Goal: Task Accomplishment & Management: Use online tool/utility

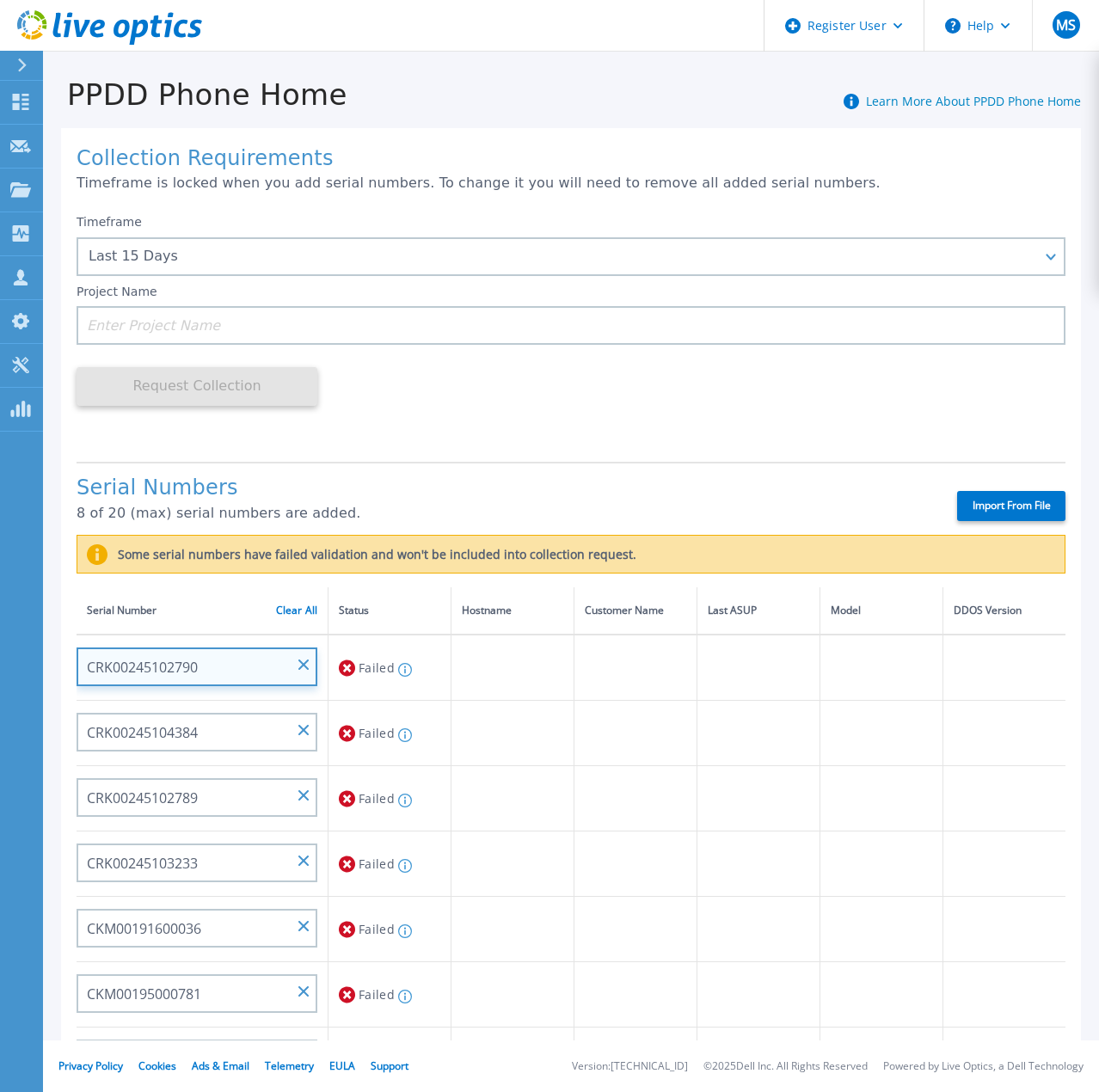
drag, startPoint x: 207, startPoint y: 670, endPoint x: 86, endPoint y: 676, distance: 121.1
click at [86, 676] on input "CRK00245102790" at bounding box center [197, 667] width 241 height 39
click at [295, 664] on input "CRK00245102790" at bounding box center [197, 667] width 241 height 39
paste input "CRK00245102790"
type input "CRK00245102790"
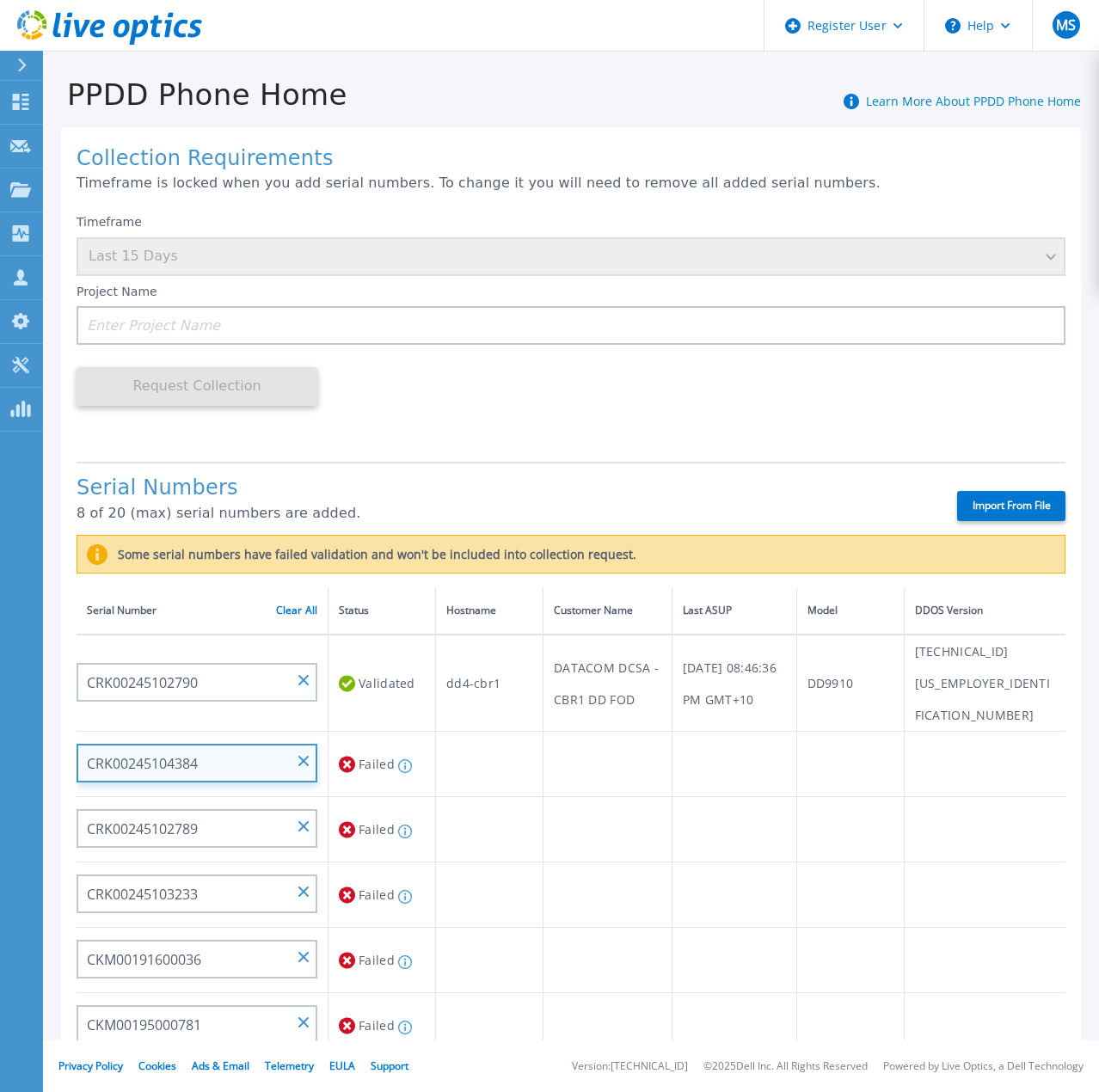
drag, startPoint x: 228, startPoint y: 736, endPoint x: 82, endPoint y: 737, distance: 146.0
click at [82, 744] on input "CRK00245104384" at bounding box center [197, 764] width 241 height 39
paste input "CRK00245104384"
type input "CRK00245104384"
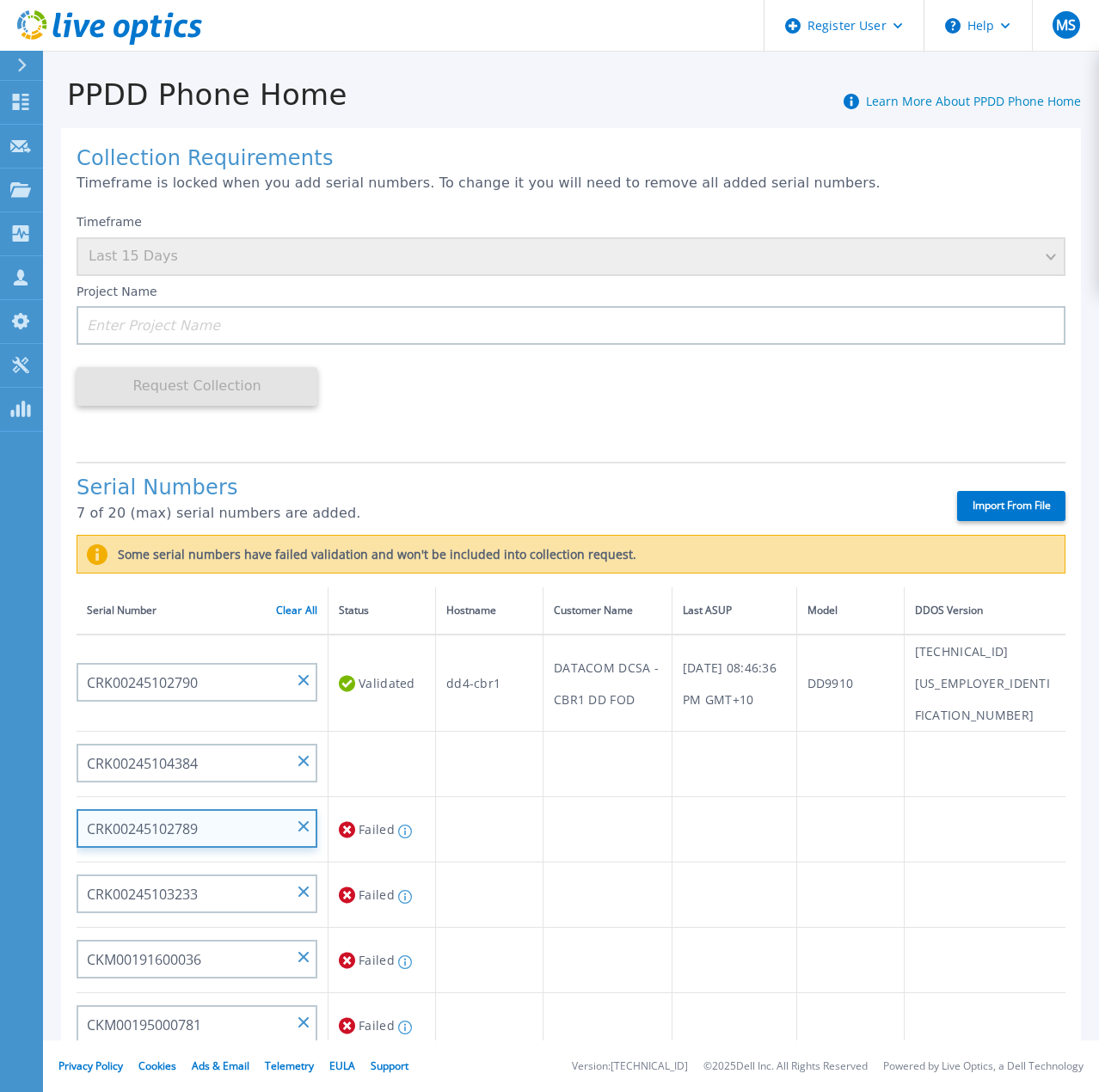
click at [261, 810] on input "CRK00245102789" at bounding box center [197, 829] width 241 height 39
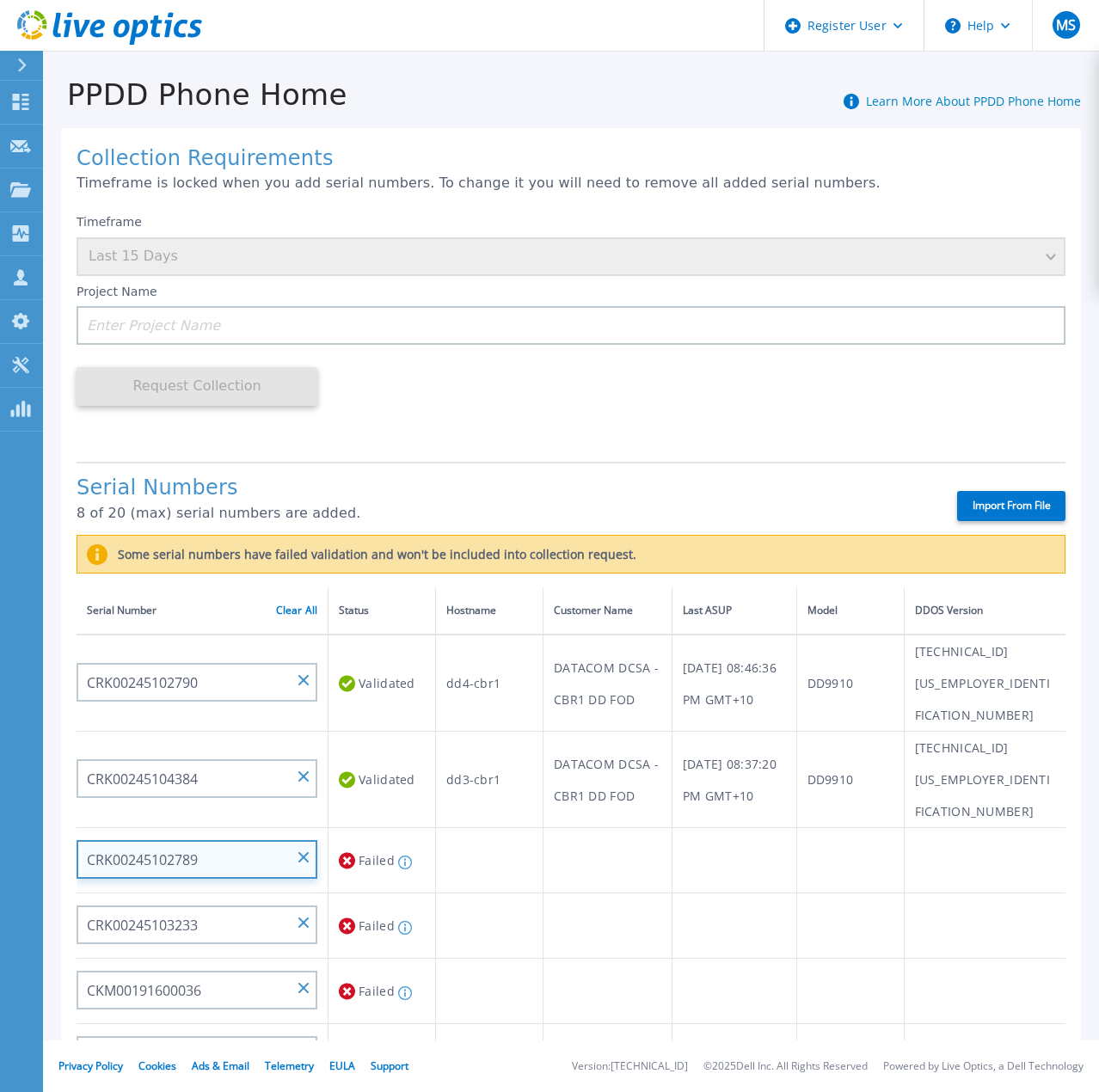
drag, startPoint x: 208, startPoint y: 792, endPoint x: 74, endPoint y: 797, distance: 134.1
click at [74, 797] on div "Collection Requirements Timeframe is locked when you add serial numbers. To cha…" at bounding box center [571, 710] width 1020 height 1164
paste input "CRK00245102789"
type input "CRK00245102789"
click at [384, 828] on td "Validating" at bounding box center [383, 861] width 108 height 65
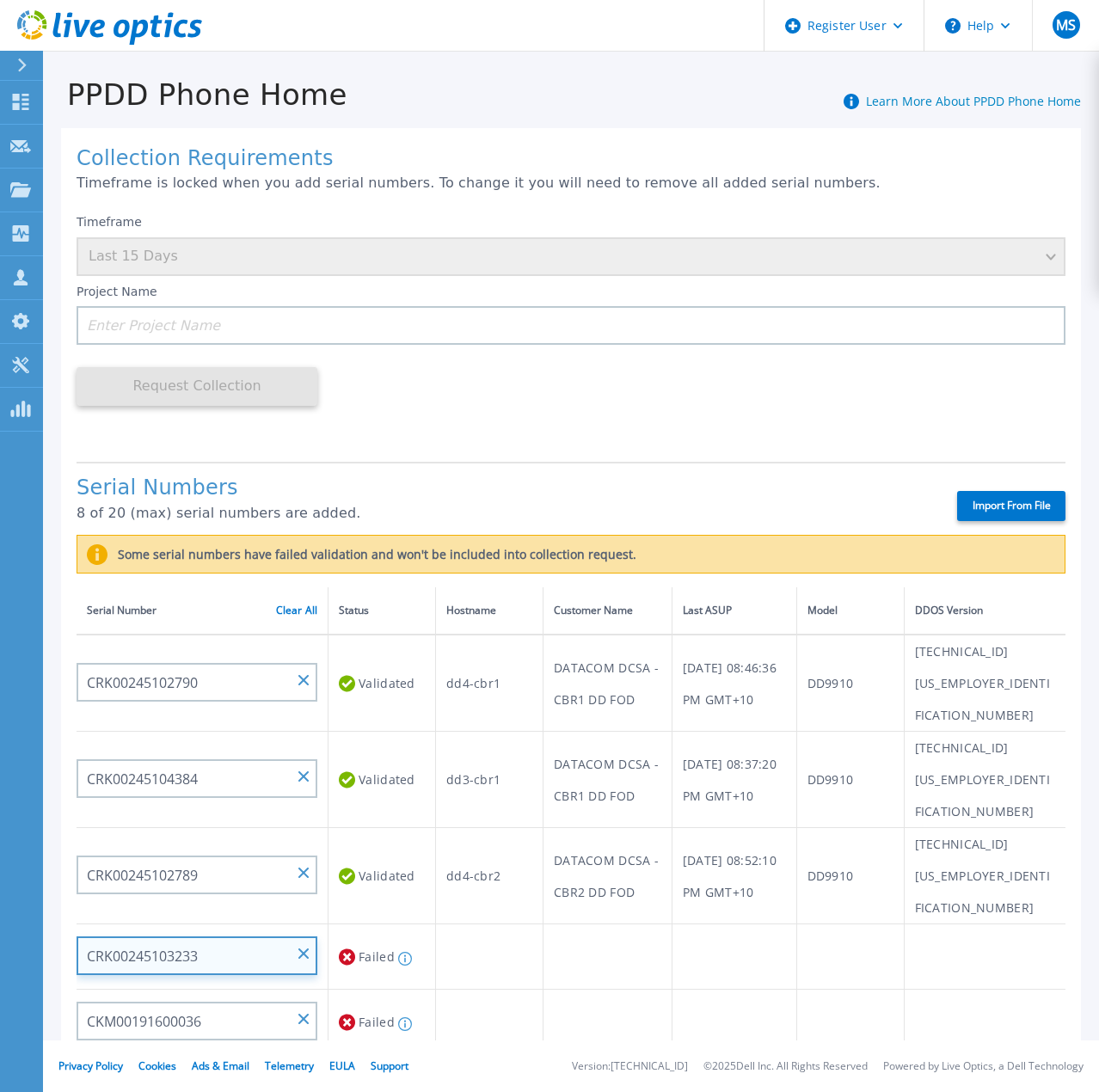
drag, startPoint x: 228, startPoint y: 864, endPoint x: 72, endPoint y: 866, distance: 156.0
click at [72, 866] on div "Collection Requirements Timeframe is locked when you add serial numbers. To cha…" at bounding box center [571, 710] width 1020 height 1164
paste input "CRK00245103233"
type input "CRK00245103233"
click at [380, 924] on td "Validating" at bounding box center [383, 957] width 108 height 65
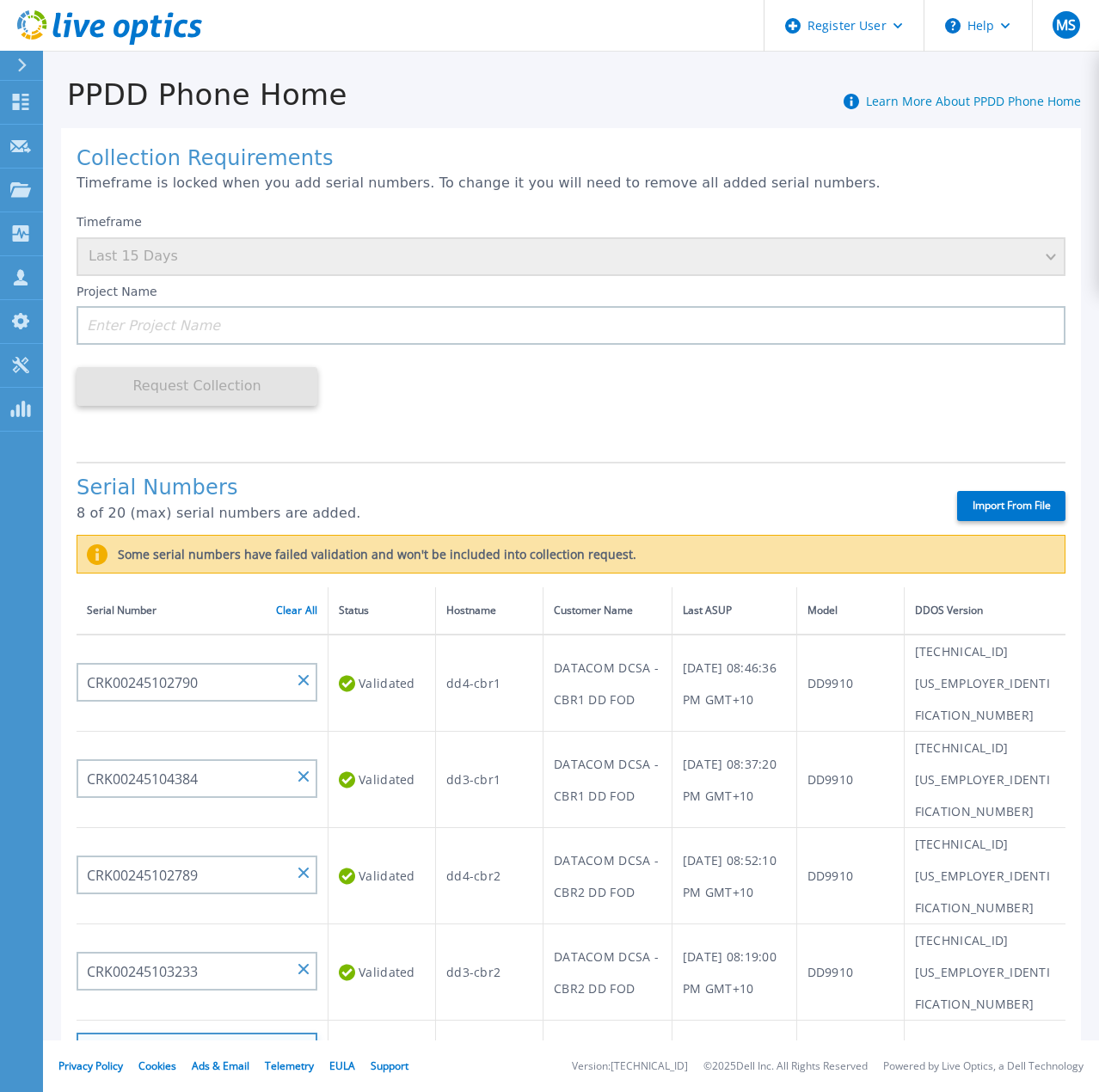
drag, startPoint x: 251, startPoint y: 931, endPoint x: 52, endPoint y: 939, distance: 199.2
click at [52, 939] on div "Collection Requirements Timeframe is locked when you add serial numbers. To cha…" at bounding box center [572, 702] width 1057 height 1181
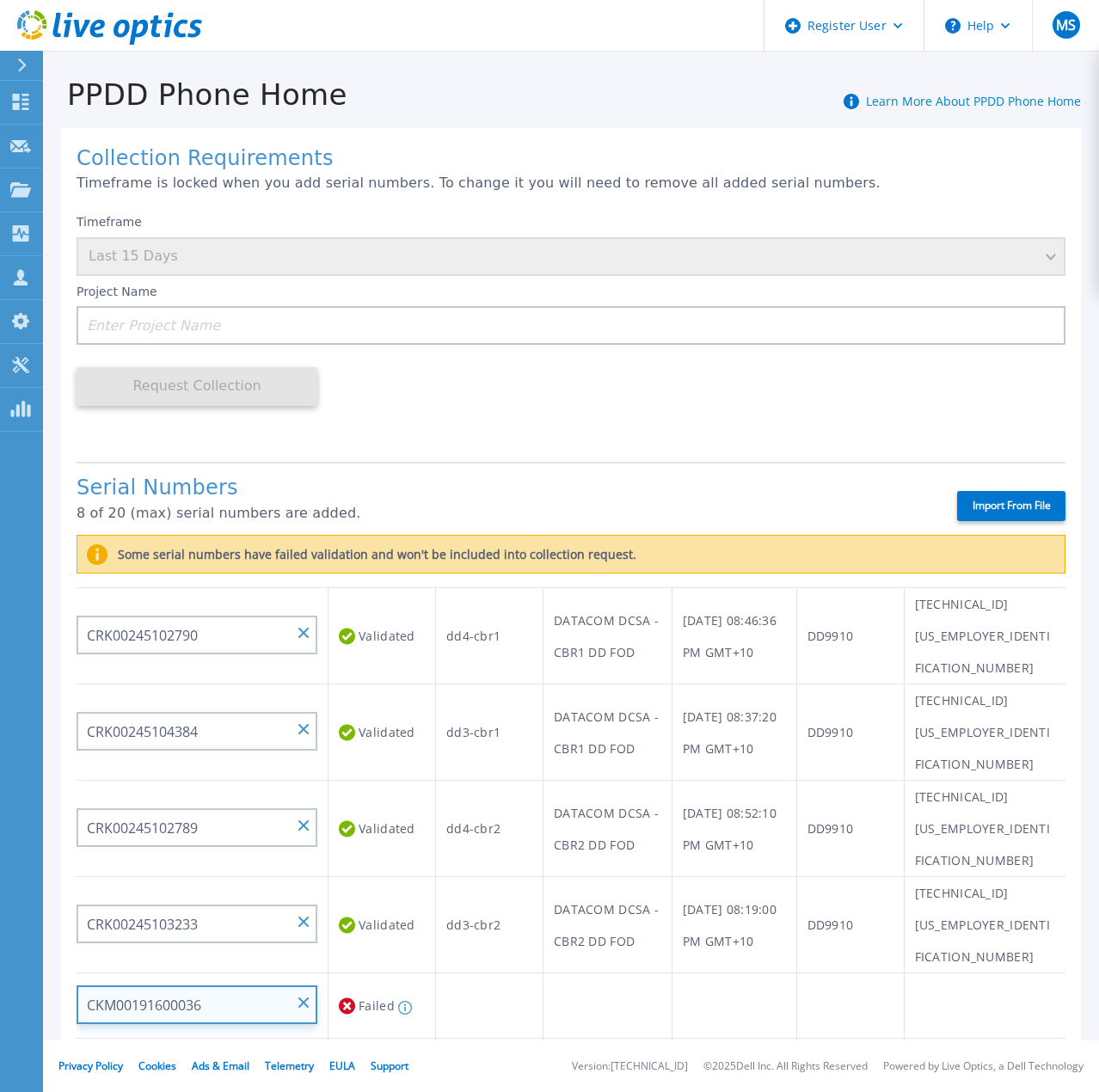
scroll to position [86, 0]
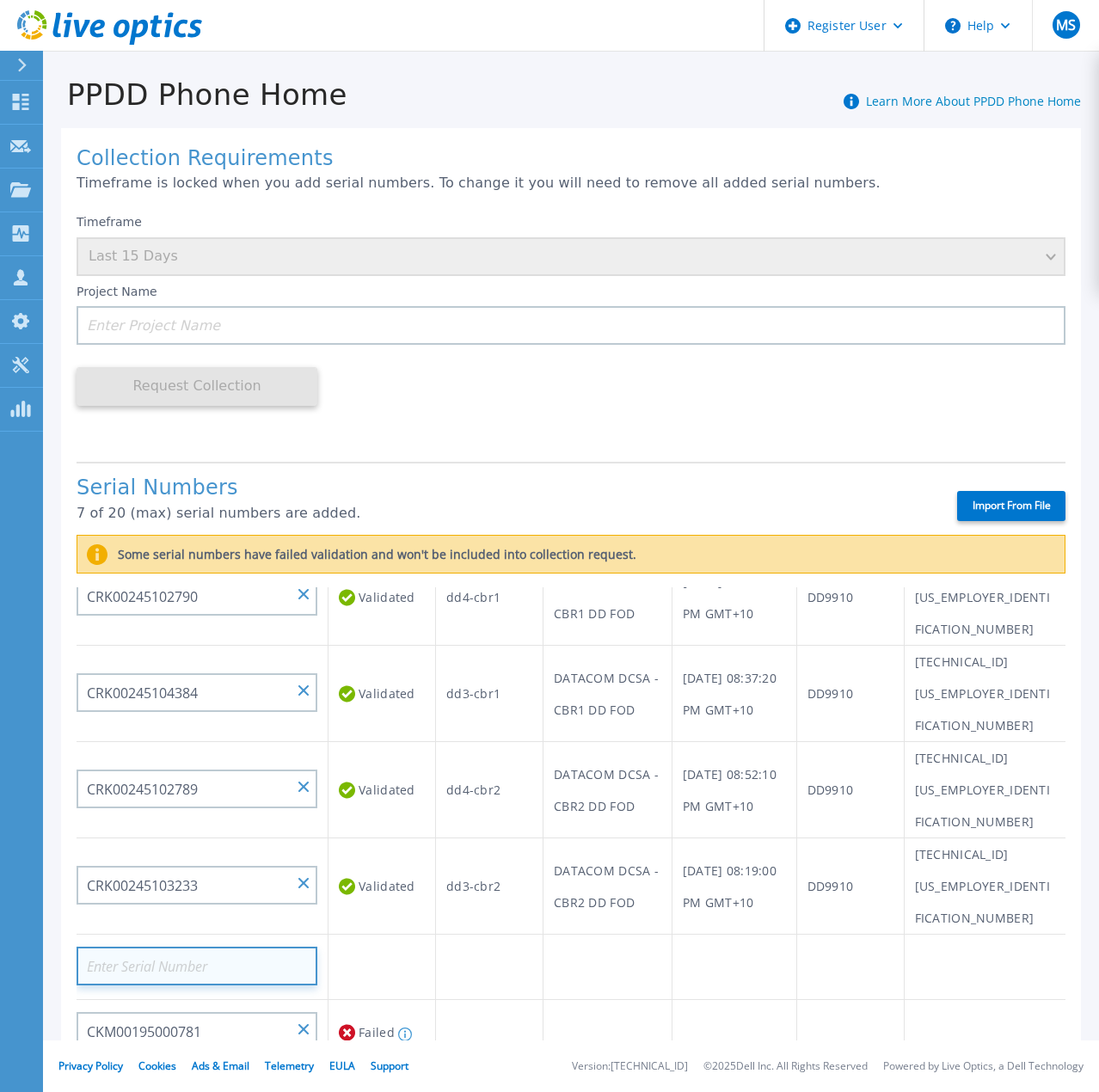
paste input "CKM00191600036"
type input "CKM00191600036"
click at [386, 935] on td at bounding box center [383, 968] width 108 height 65
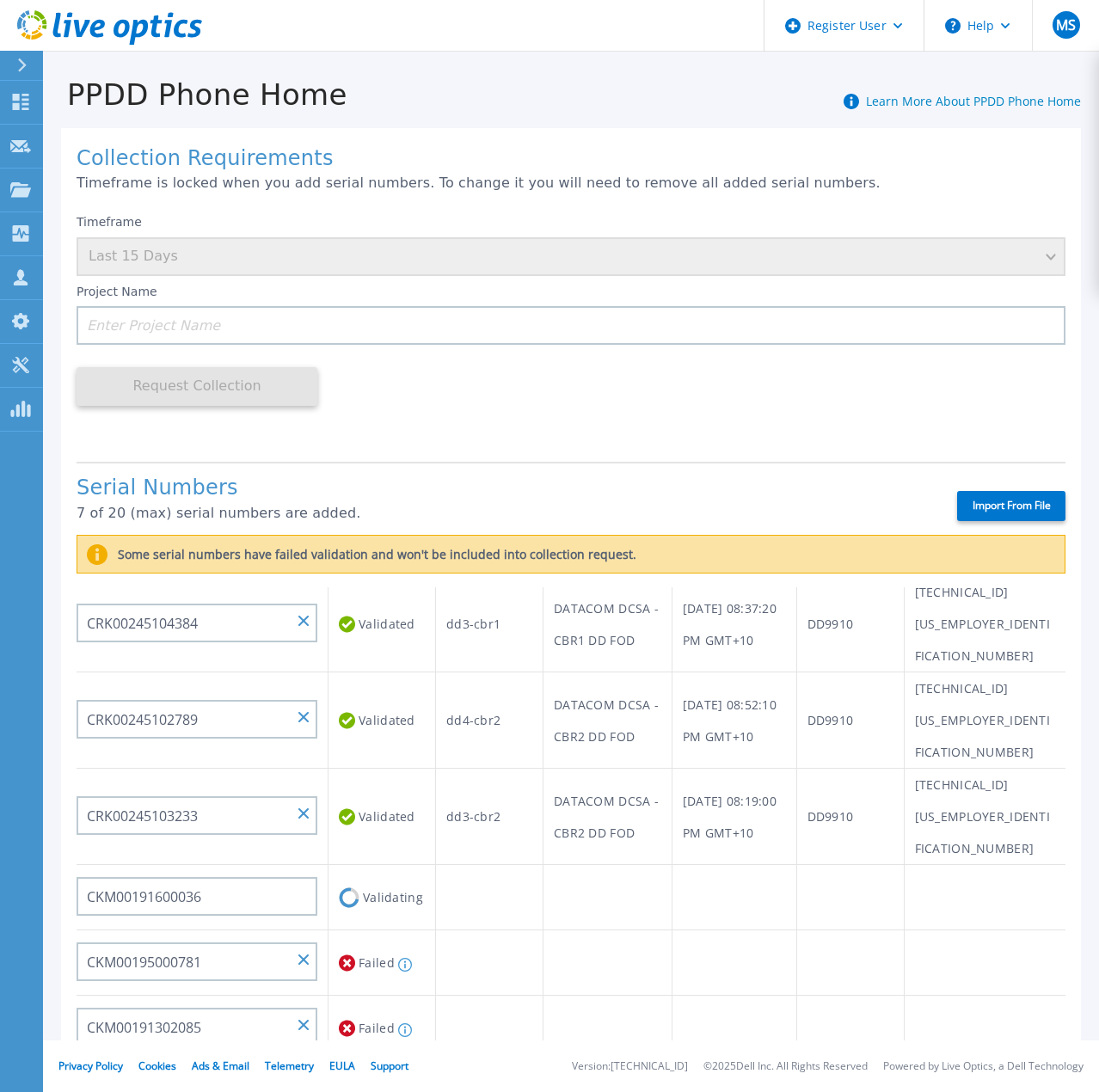
scroll to position [172, 0]
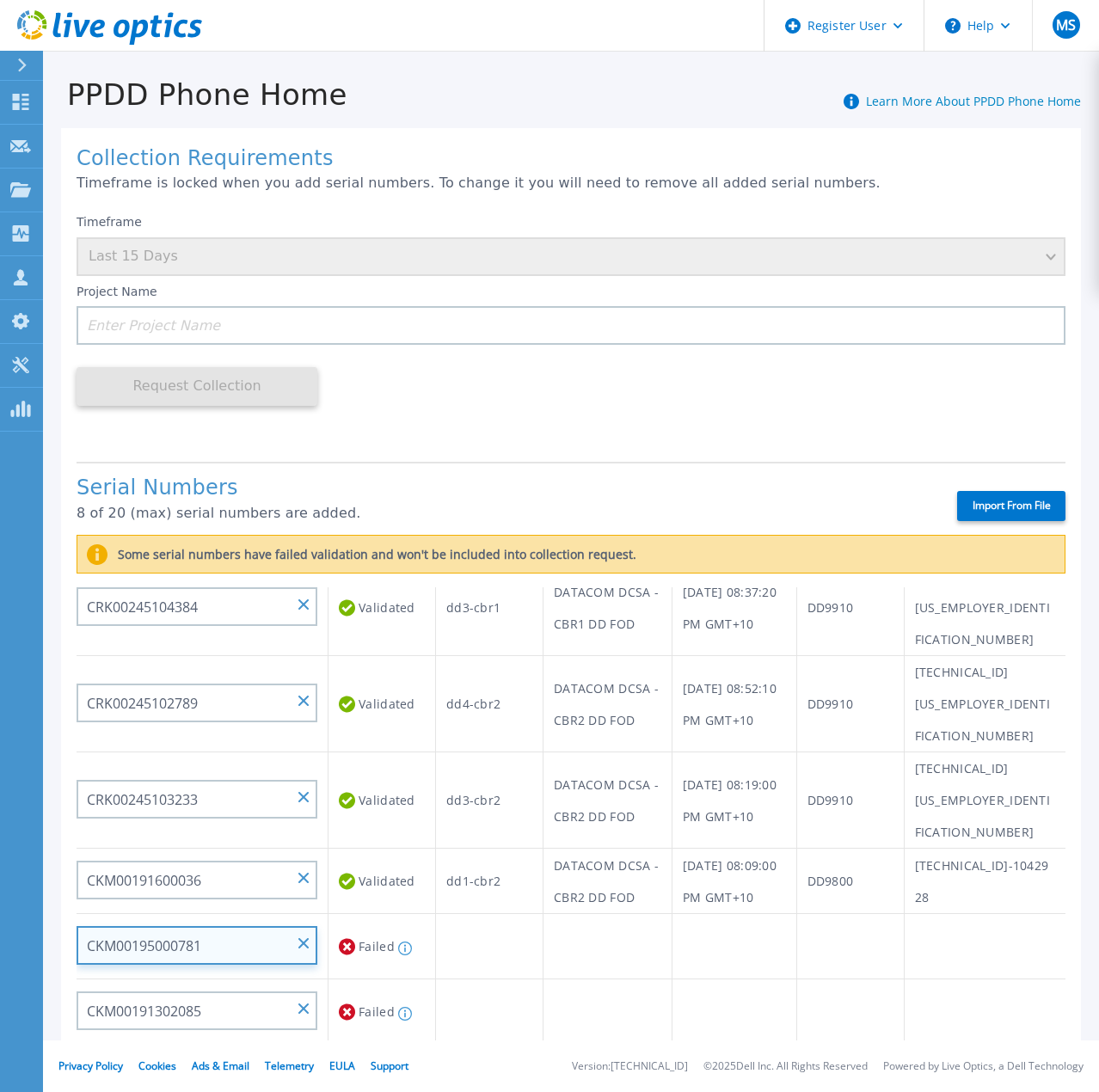
drag, startPoint x: 236, startPoint y: 819, endPoint x: 79, endPoint y: 819, distance: 157.0
click at [79, 926] on input "CKM00195000781" at bounding box center [197, 946] width 241 height 39
paste input "CKM00195000781"
type input "CKM00195000781"
click at [375, 915] on td "Validating" at bounding box center [383, 947] width 108 height 65
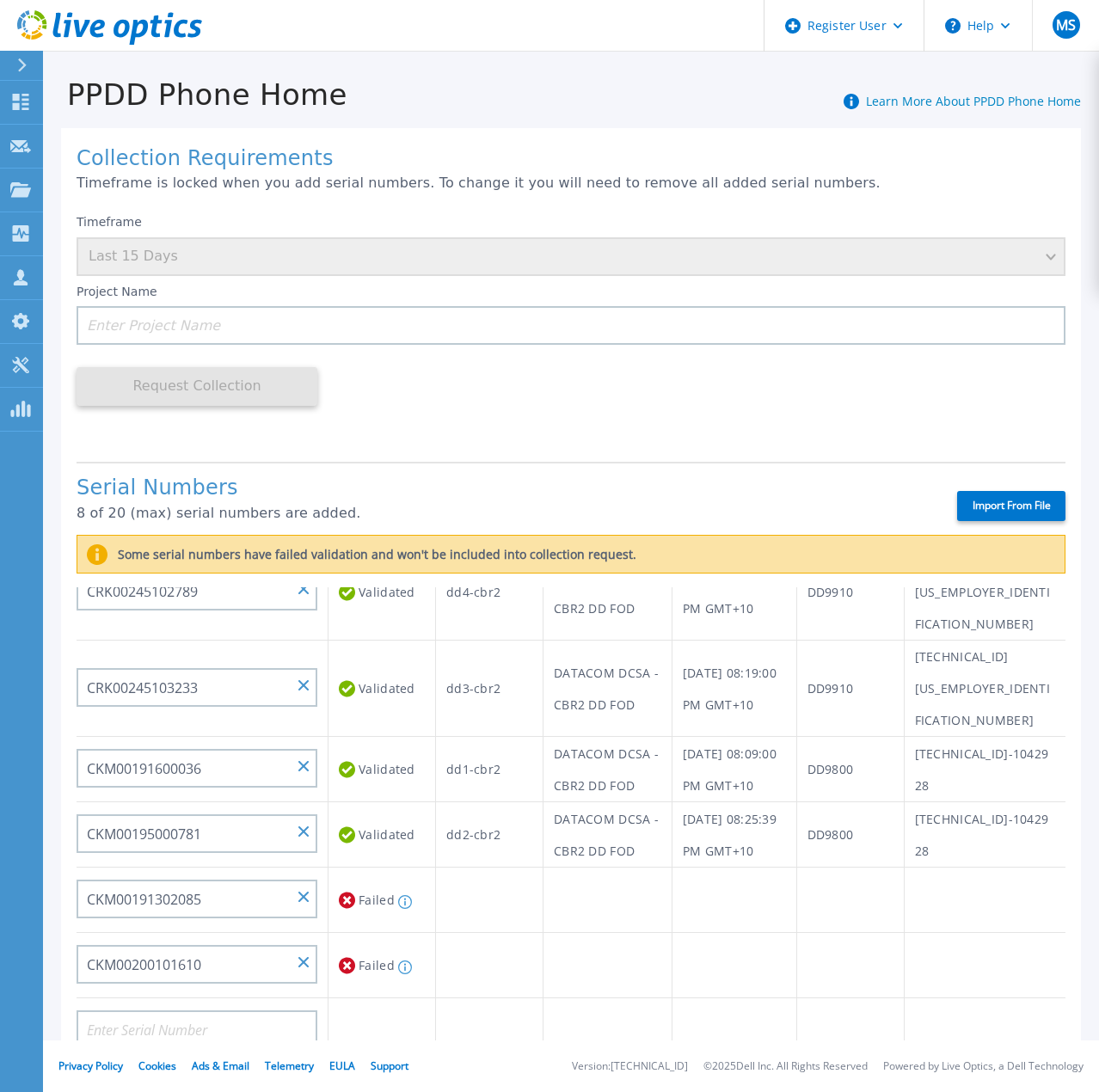
scroll to position [430, 0]
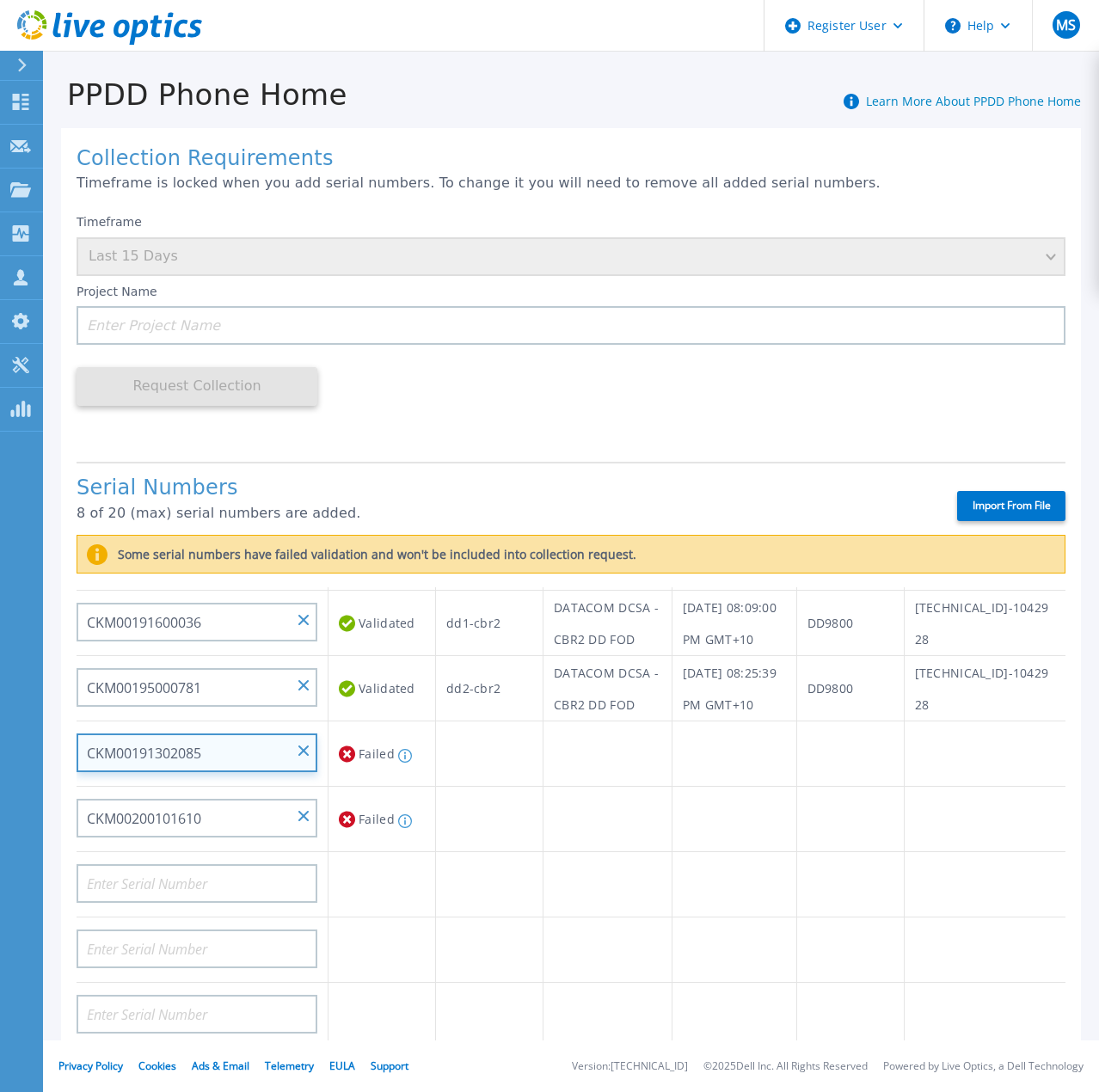
drag, startPoint x: 241, startPoint y: 635, endPoint x: 116, endPoint y: 635, distance: 125.0
click at [101, 734] on input "CKM00191302085" at bounding box center [197, 753] width 241 height 39
drag, startPoint x: 83, startPoint y: 632, endPoint x: 276, endPoint y: 627, distance: 193.1
click at [276, 734] on input "CKM00191302085" at bounding box center [197, 753] width 241 height 39
click at [297, 734] on input "CKM00191302085" at bounding box center [197, 753] width 241 height 39
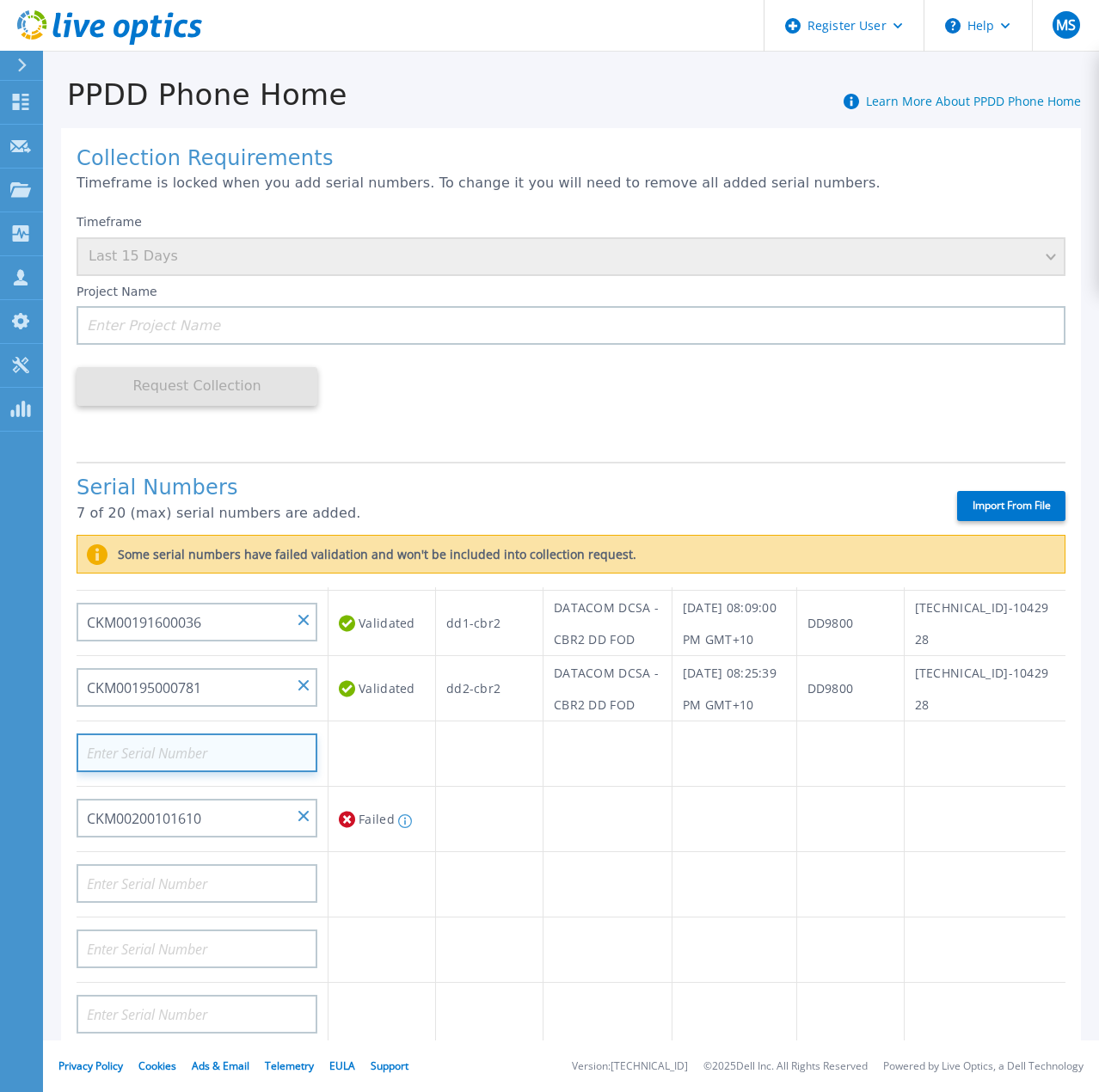
paste input "CKM00191302085"
type input "CKM00191302085"
click at [371, 722] on td at bounding box center [383, 754] width 108 height 65
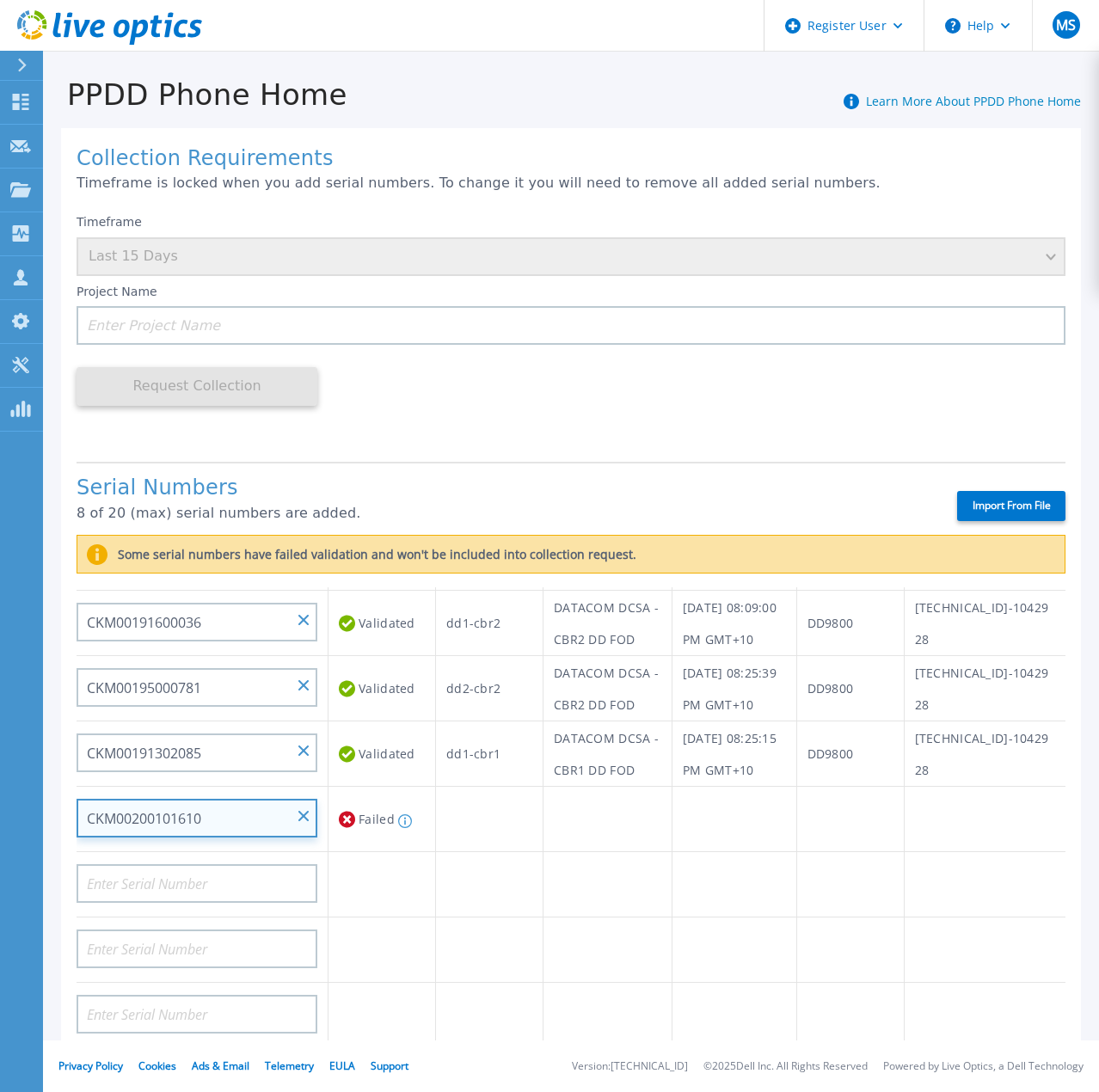
drag, startPoint x: 210, startPoint y: 697, endPoint x: 103, endPoint y: 691, distance: 107.2
click at [81, 799] on input "CKM00200101610" at bounding box center [197, 819] width 241 height 39
click at [297, 799] on input "CKM00200101610" at bounding box center [197, 819] width 241 height 39
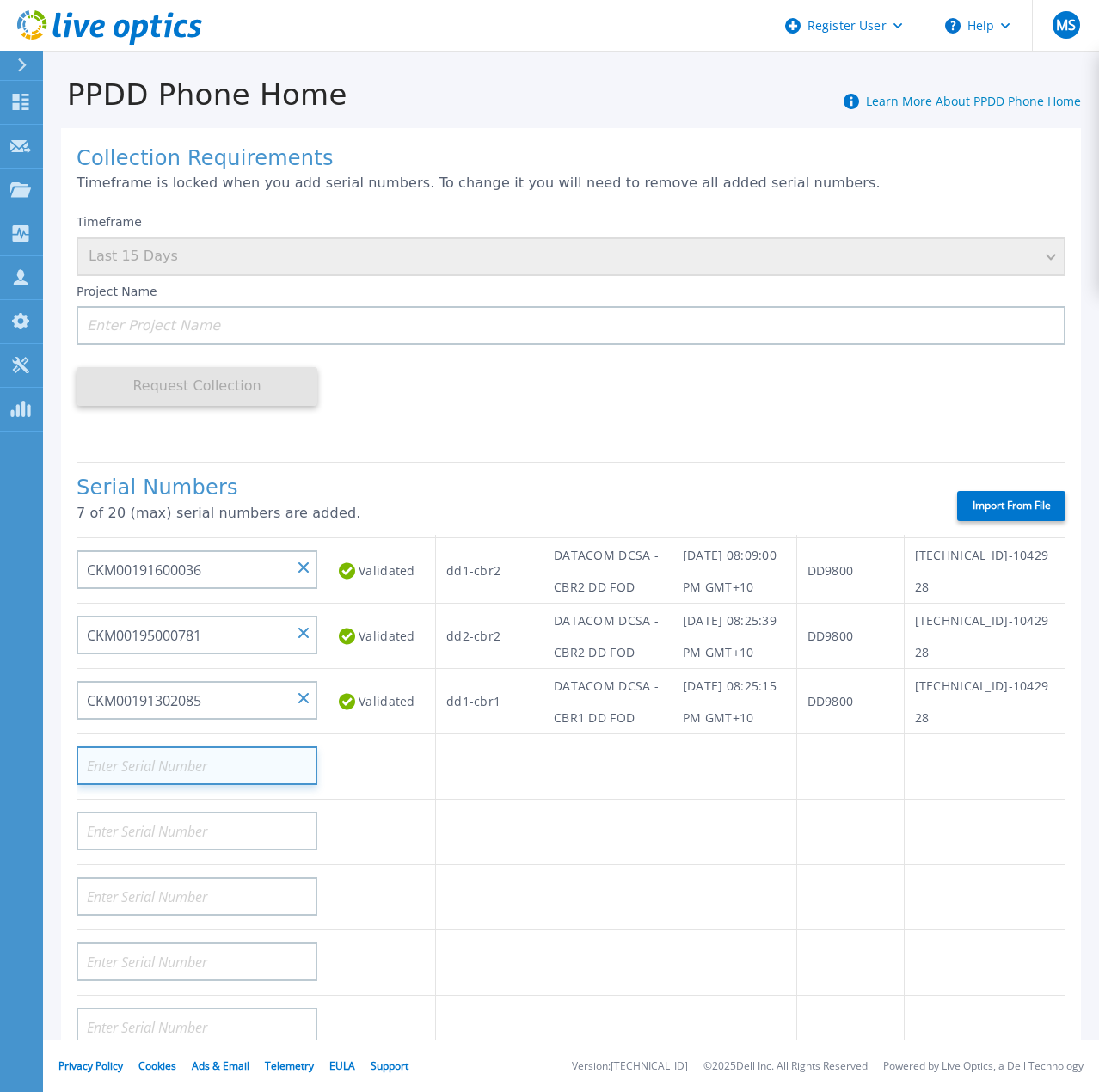
drag, startPoint x: 217, startPoint y: 699, endPoint x: 178, endPoint y: 641, distance: 69.9
click at [178, 746] on input at bounding box center [197, 766] width 241 height 39
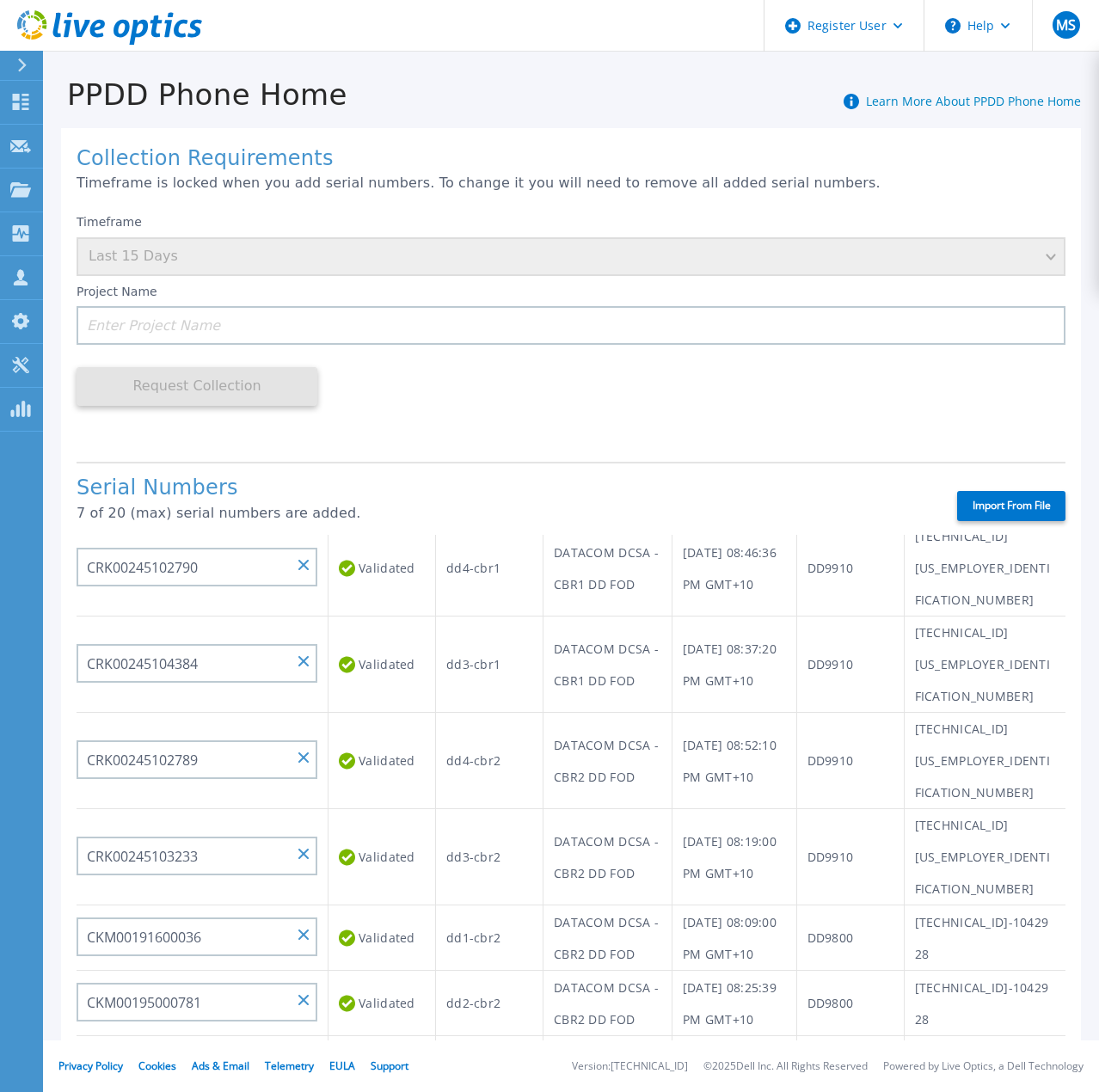
scroll to position [86, 0]
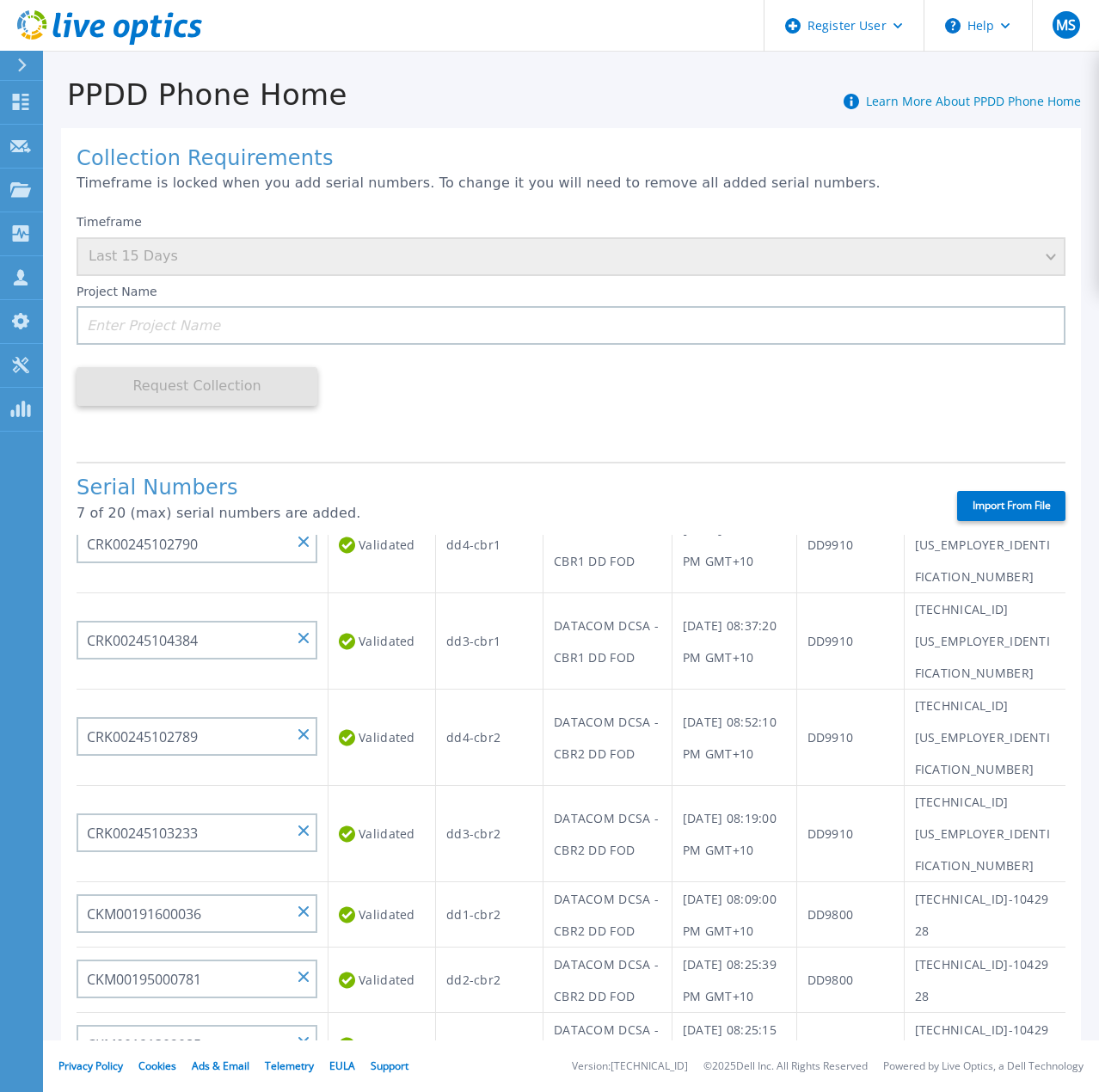
paste input "CKM00200101610"
type input "CKM00200101610"
click at [411, 1079] on td "Validating" at bounding box center [383, 1111] width 108 height 65
click at [994, 513] on label "Import From File" at bounding box center [1011, 506] width 108 height 30
click at [0, 0] on input "Import From File" at bounding box center [0, 0] width 0 height 0
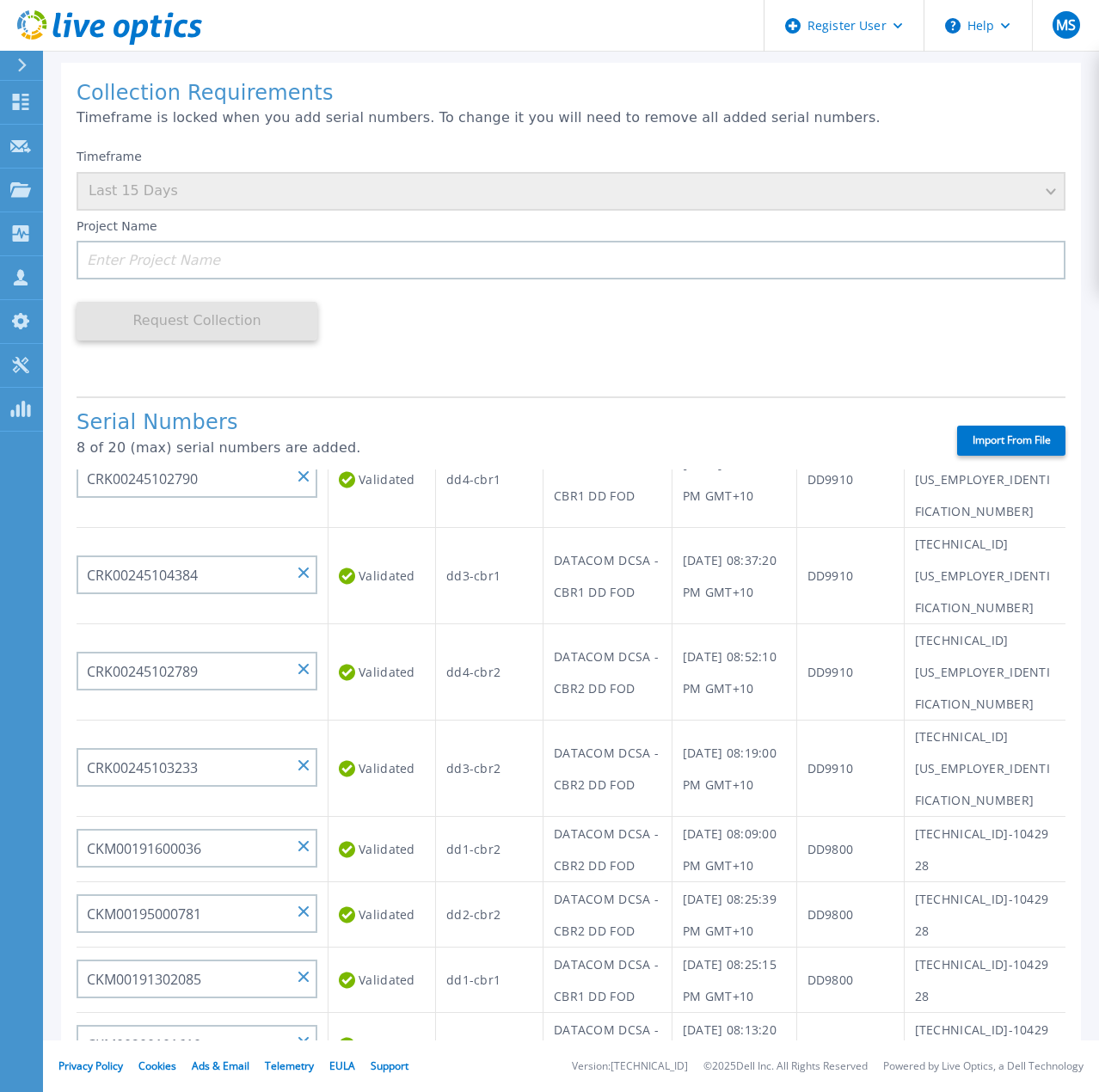
scroll to position [0, 0]
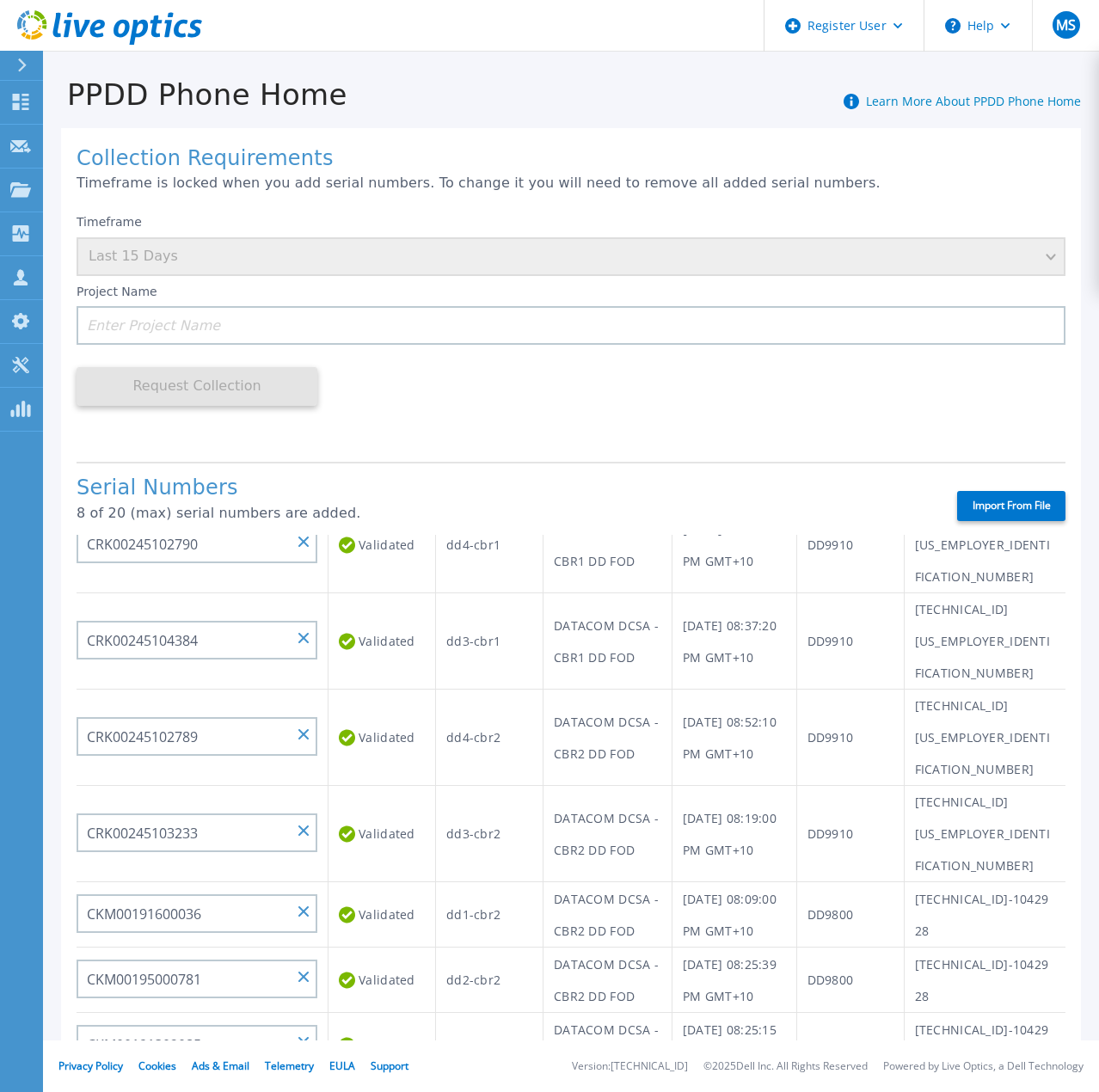
click at [270, 255] on div "Timeframe Last 15 Days" at bounding box center [571, 245] width 989 height 62
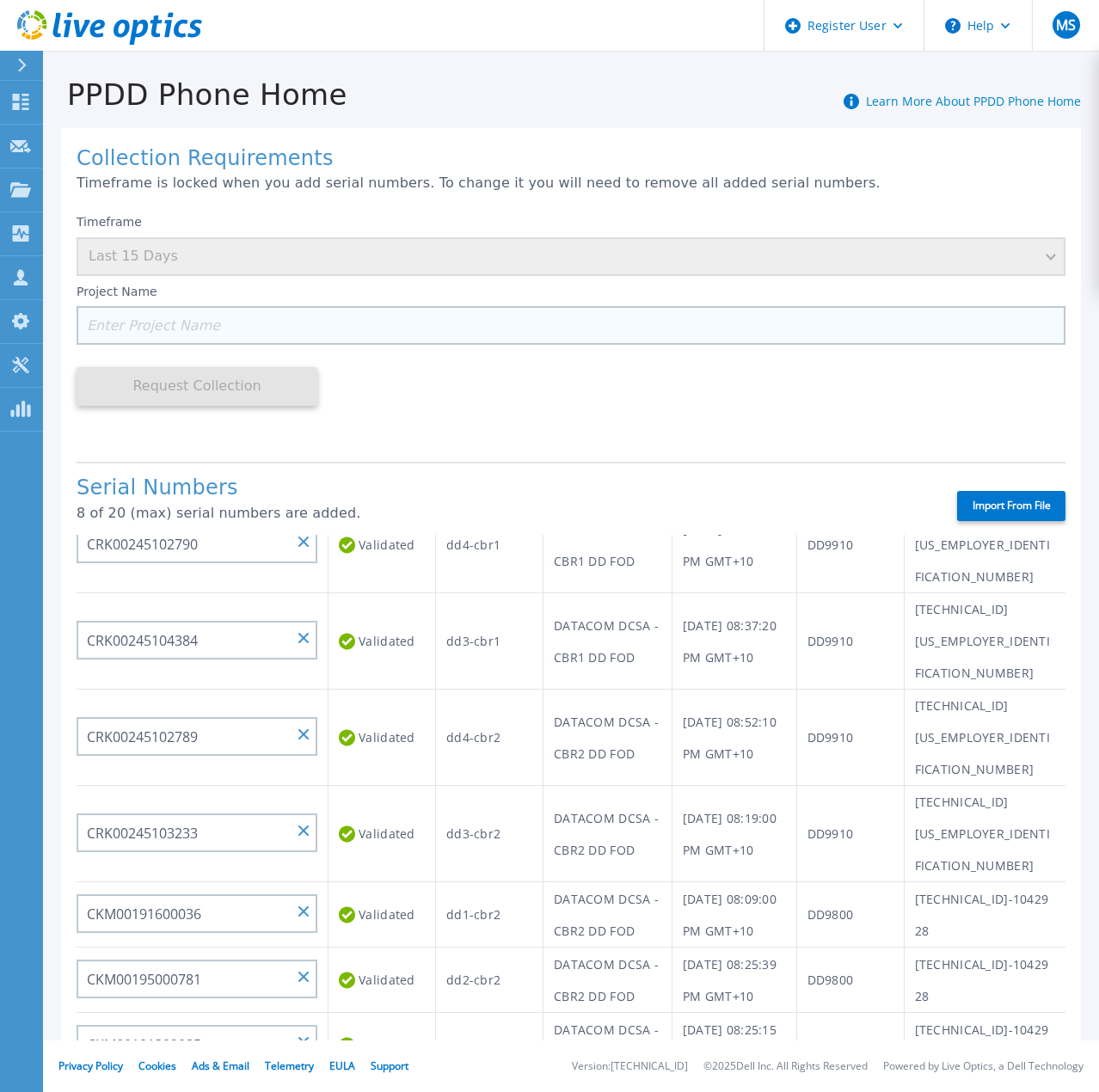
click at [318, 318] on input at bounding box center [571, 325] width 989 height 39
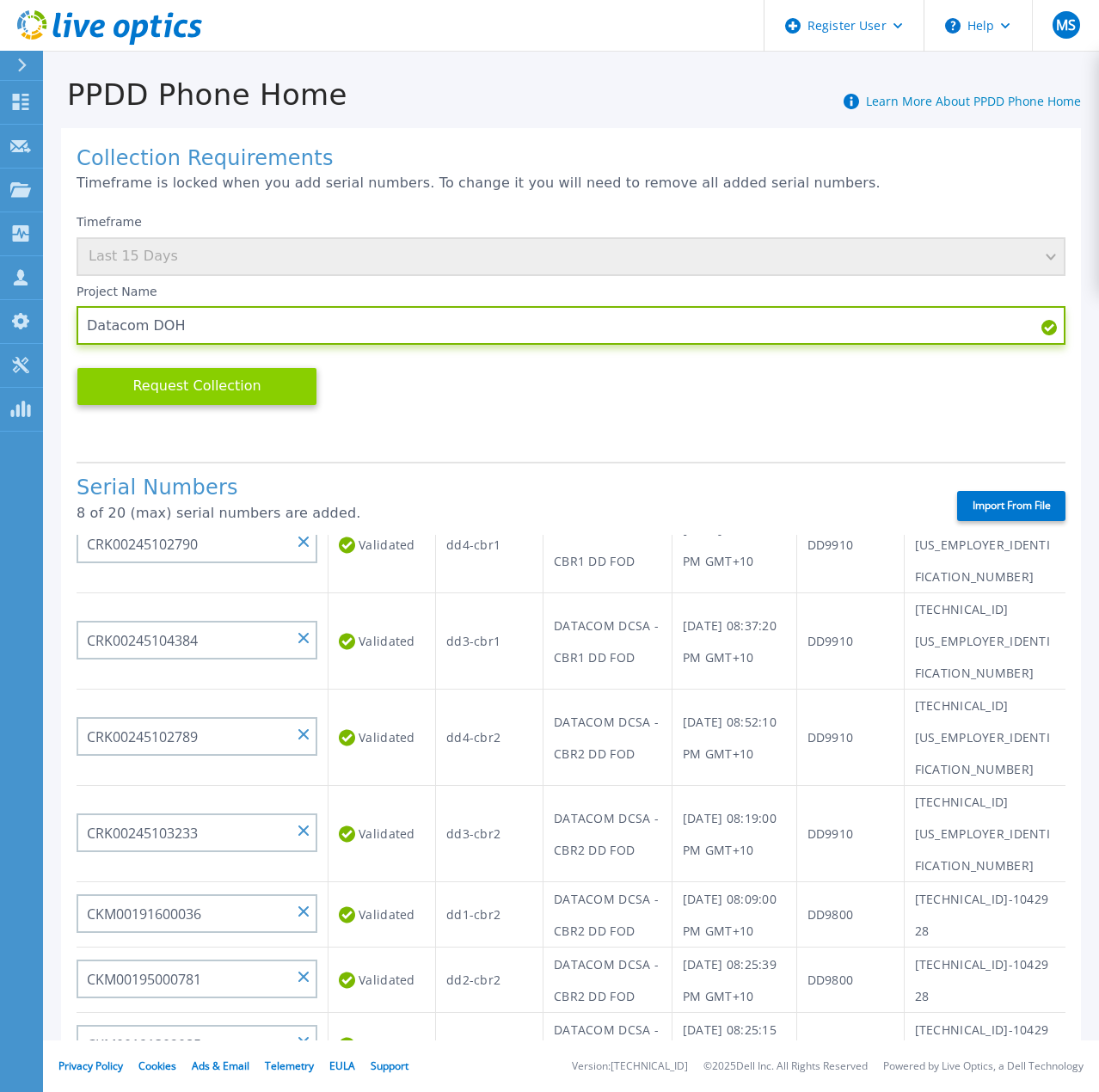
type input "Datacom DOH"
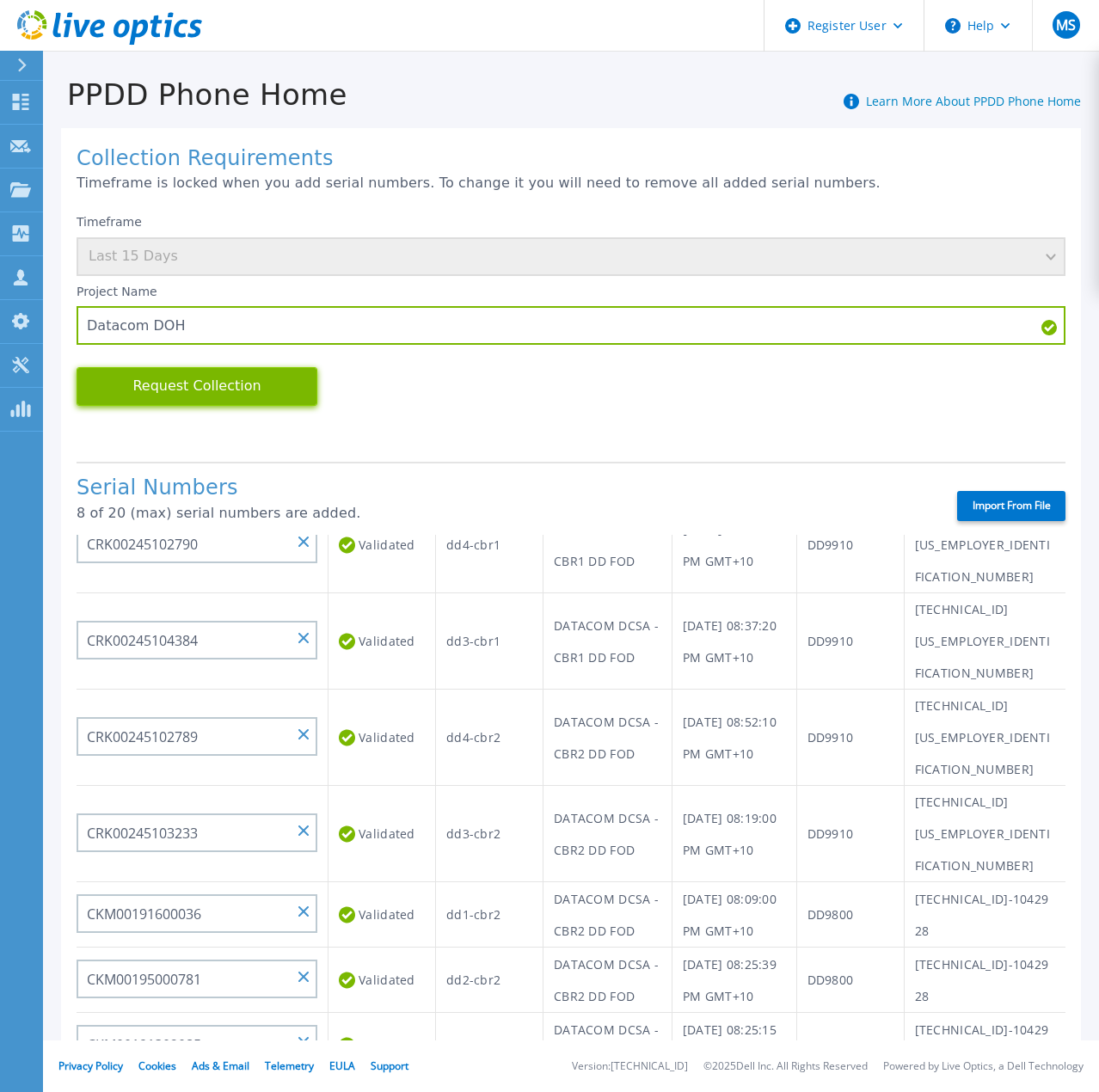
click at [231, 390] on button "Request Collection" at bounding box center [197, 386] width 241 height 39
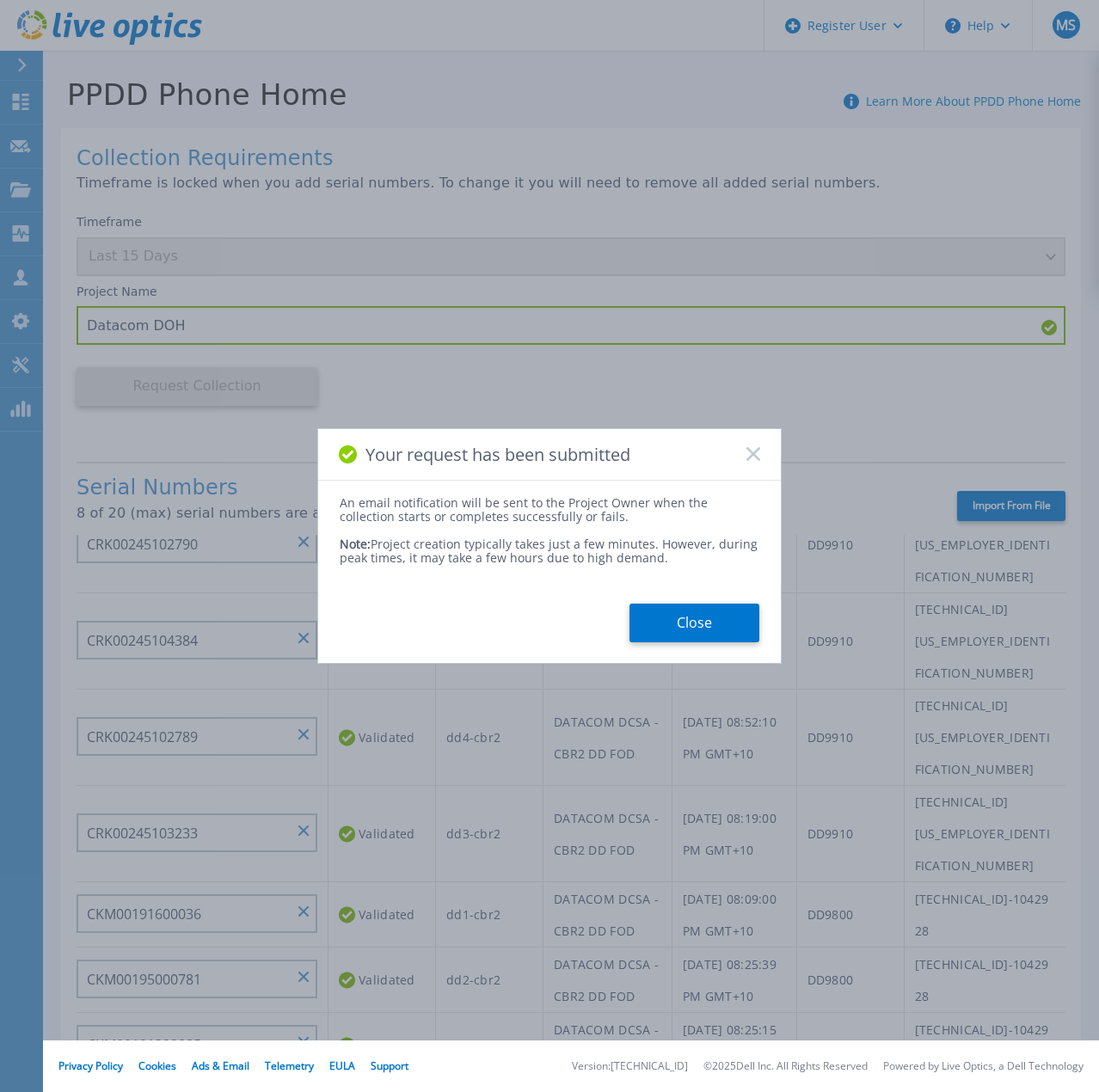
click at [717, 630] on button "Close" at bounding box center [694, 624] width 130 height 39
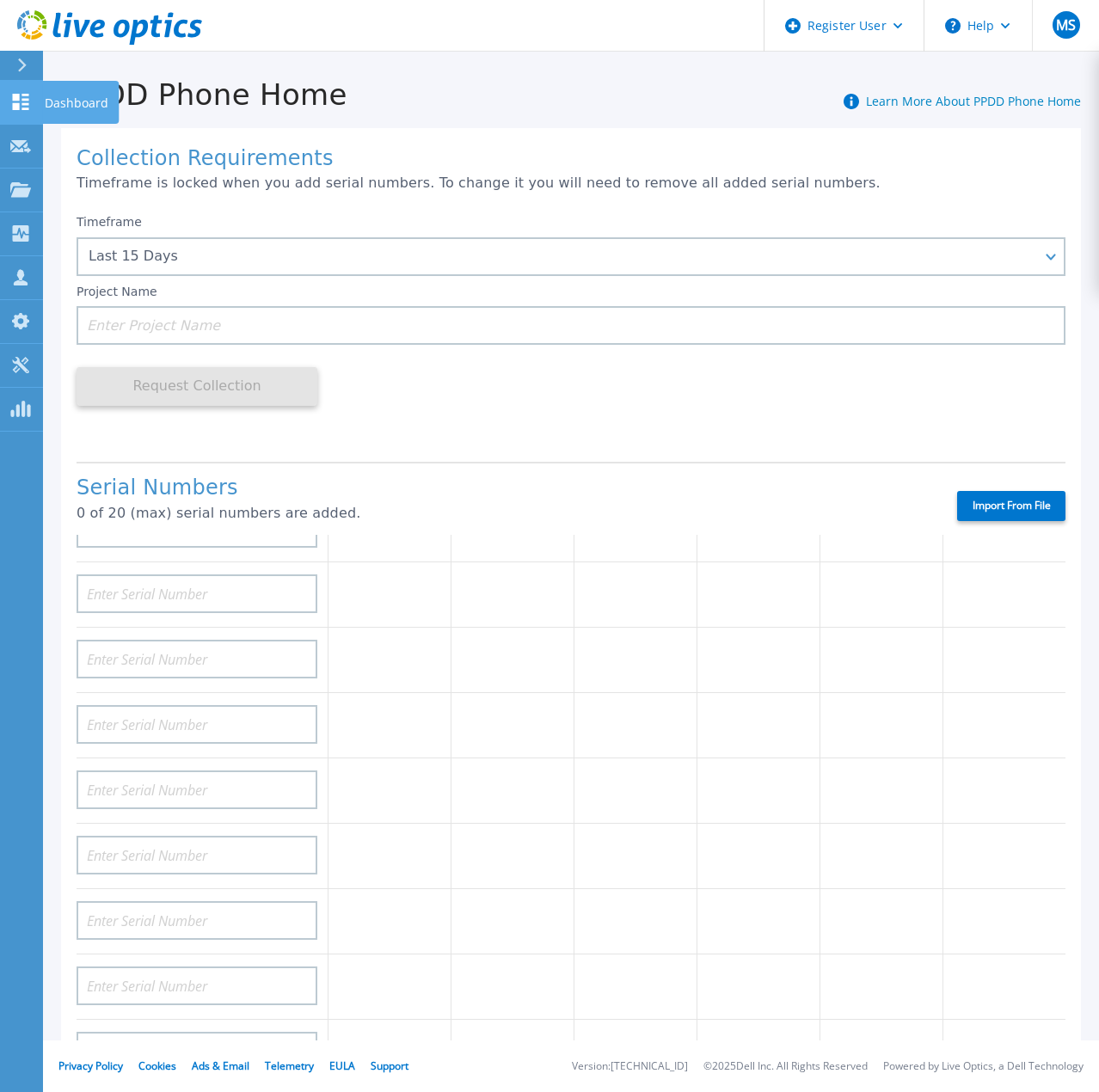
click at [20, 111] on link "Dashboard Dashboard" at bounding box center [21, 103] width 43 height 44
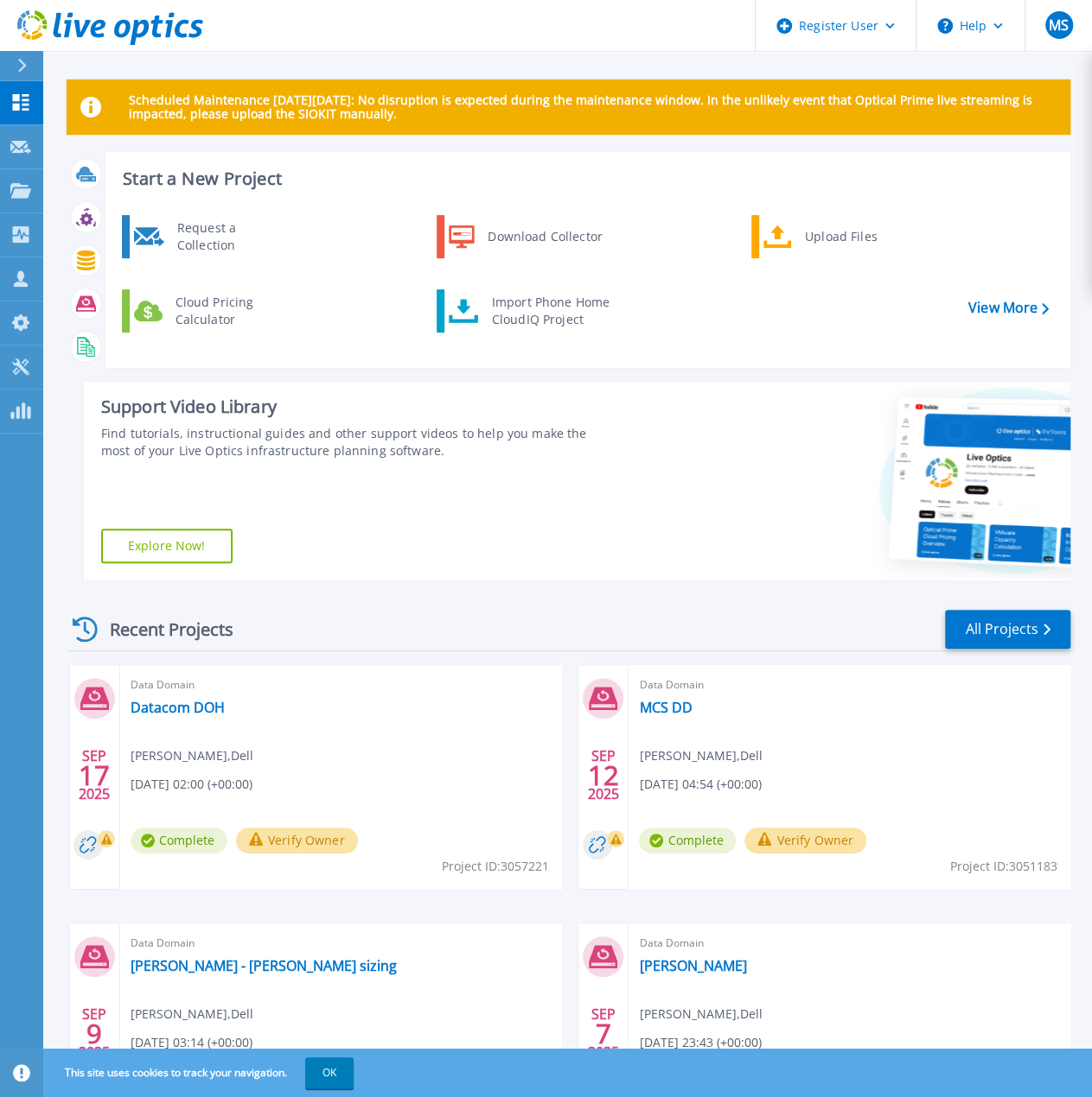
click at [34, 471] on div "Dashboard Dashboard Request Capture Request Capture Projects Projects Search Pr…" at bounding box center [21, 590] width 43 height 1018
click at [19, 408] on rect at bounding box center [19, 412] width 4 height 13
click at [208, 376] on div "Start a New Project Request a Collection Download Collector Upload Files Cloud …" at bounding box center [568, 373] width 1003 height 442
click at [190, 710] on link "Datacom DOH" at bounding box center [177, 708] width 94 height 18
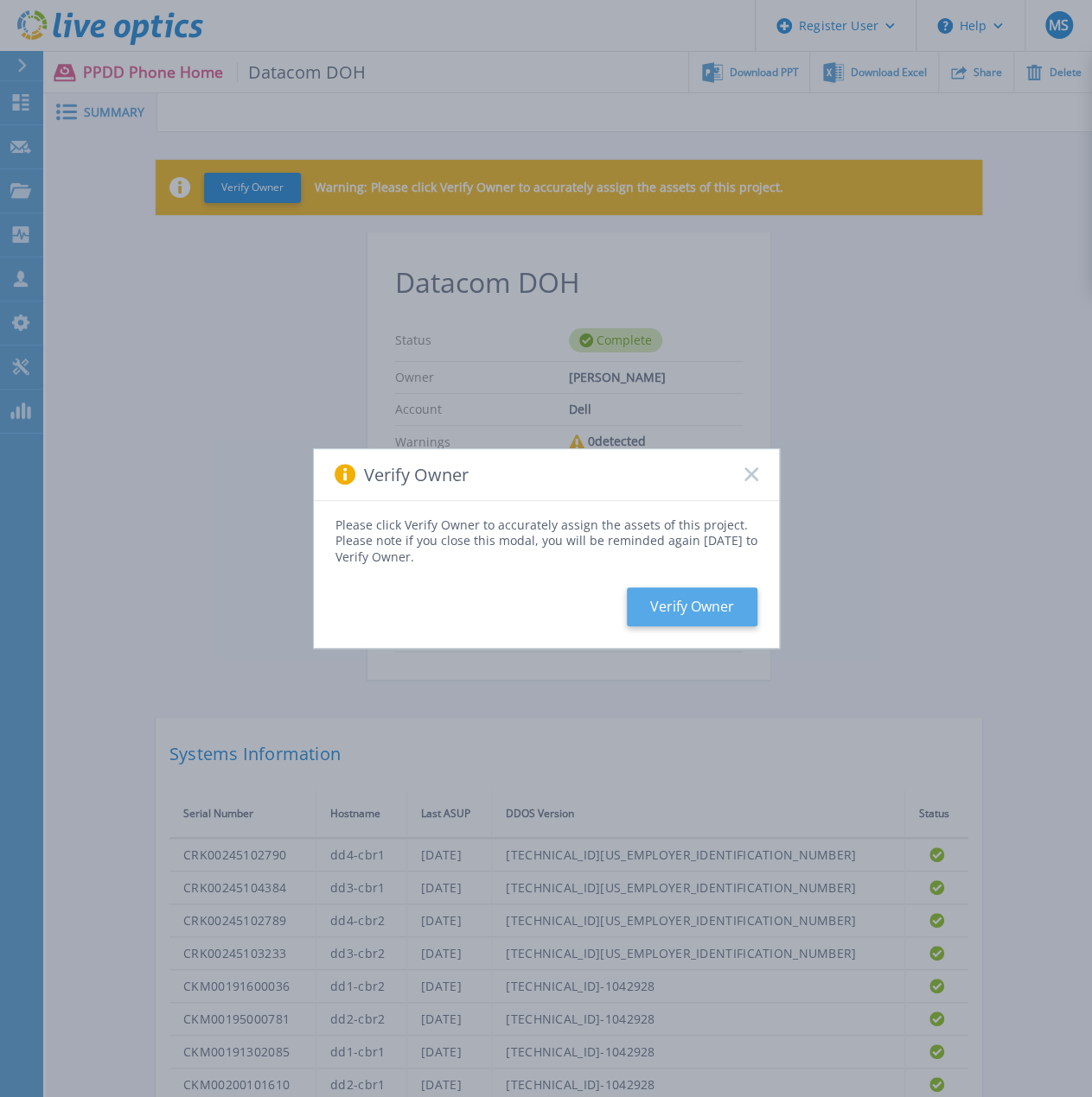
click at [704, 594] on button "Verify Owner" at bounding box center [691, 607] width 130 height 39
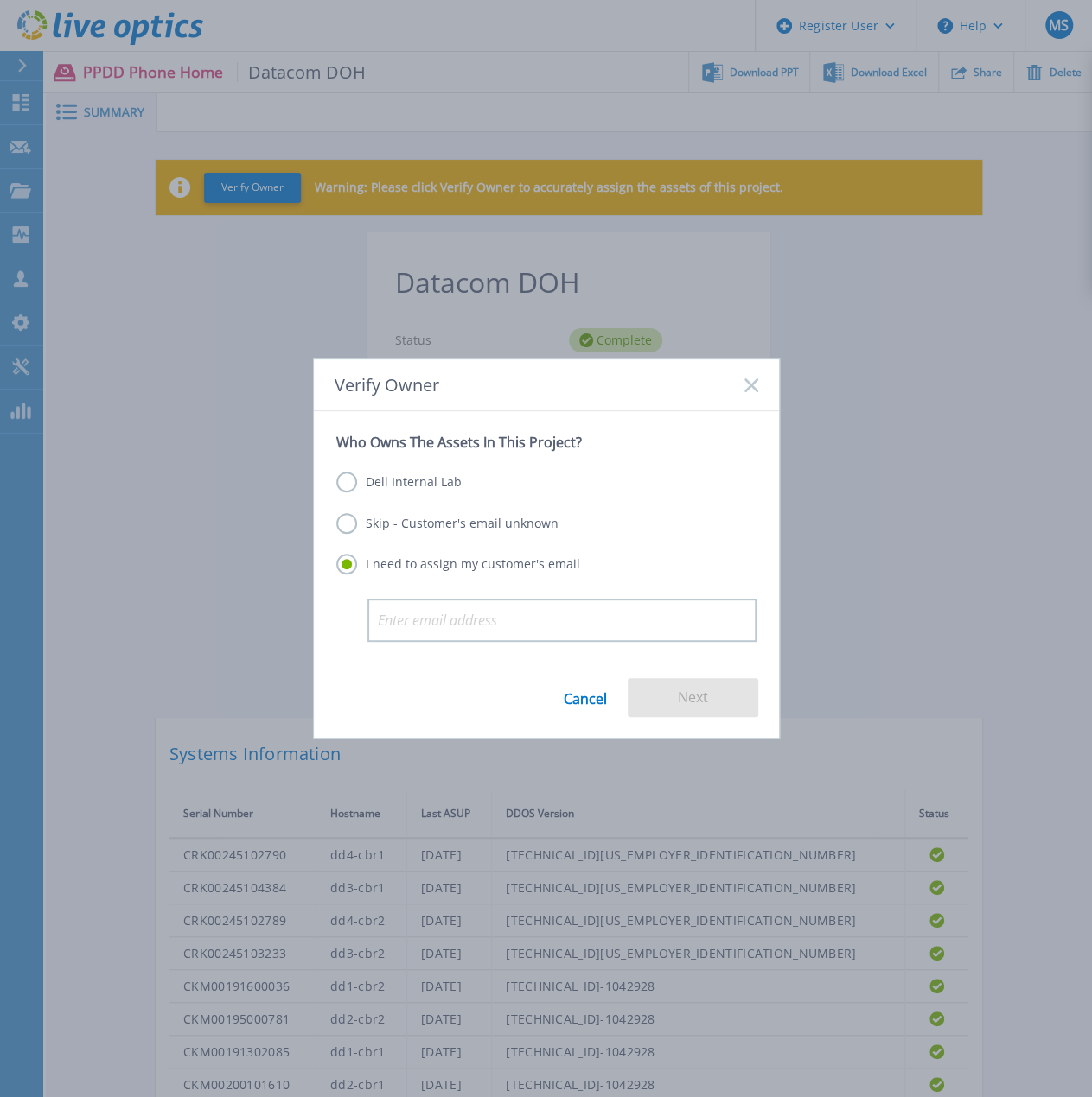
click at [591, 697] on link "Cancel" at bounding box center [585, 698] width 43 height 39
